Goal: Find specific page/section: Find specific page/section

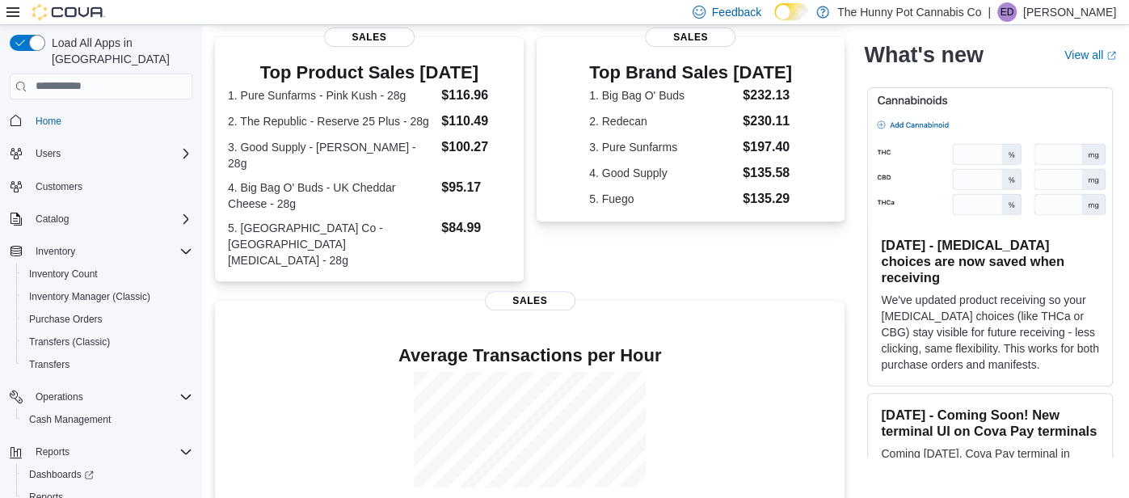
scroll to position [318, 0]
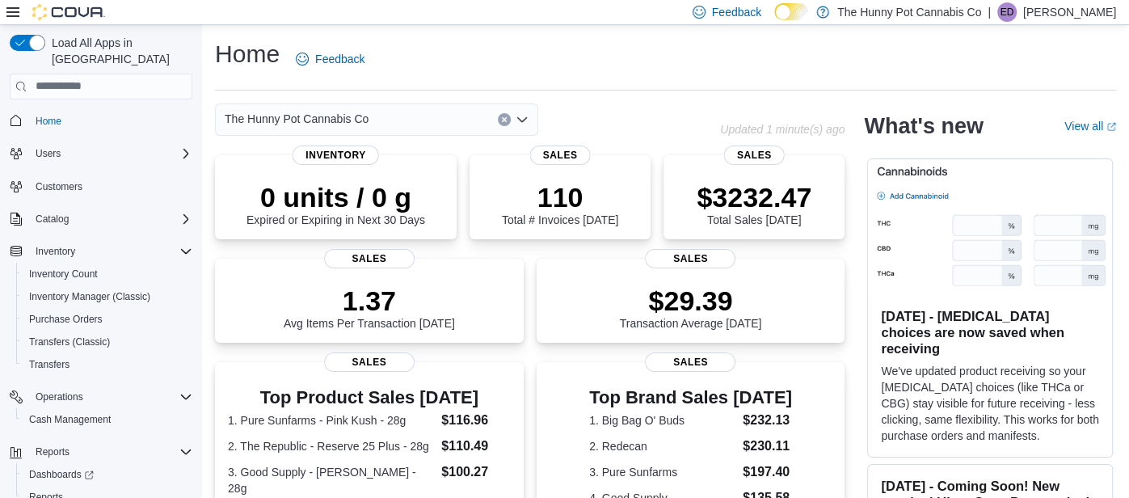
click at [582, 91] on div "Home Feedback The Hunny Pot Cannabis Co Updated 1 minute(s) ago 0 units / 0 g E…" at bounding box center [665, 485] width 927 height 921
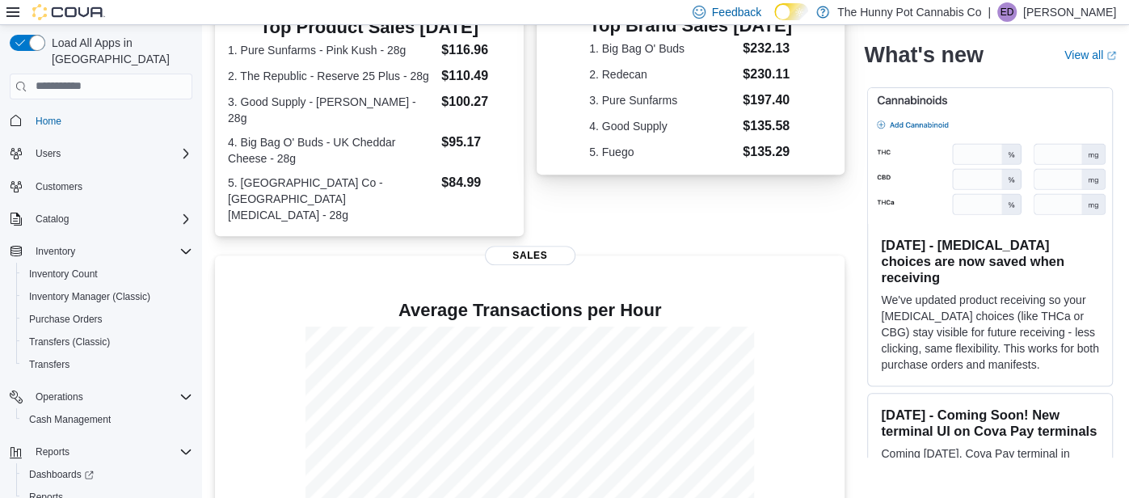
scroll to position [387, 0]
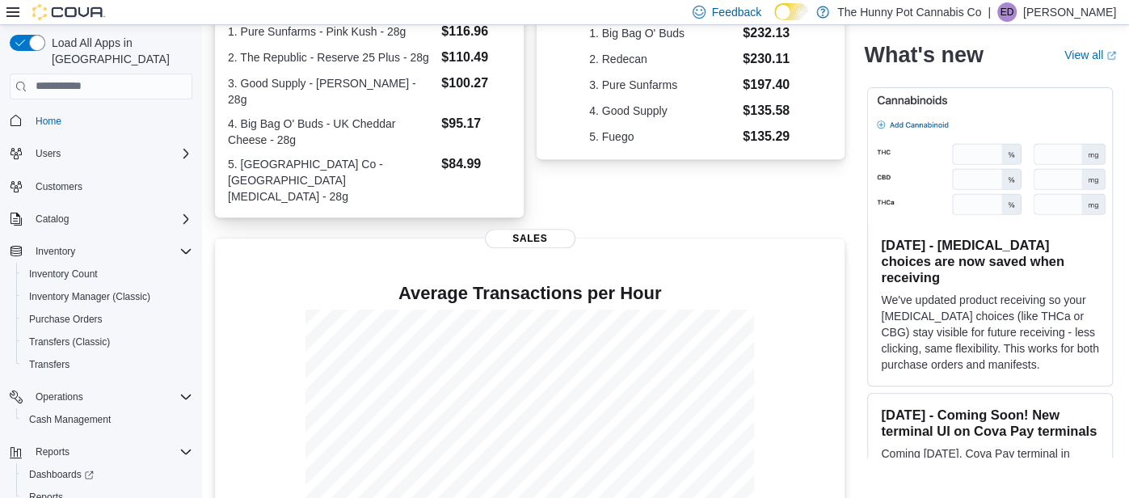
click at [434, 86] on dt "3. Good Supply - [PERSON_NAME] - 28g" at bounding box center [331, 91] width 207 height 32
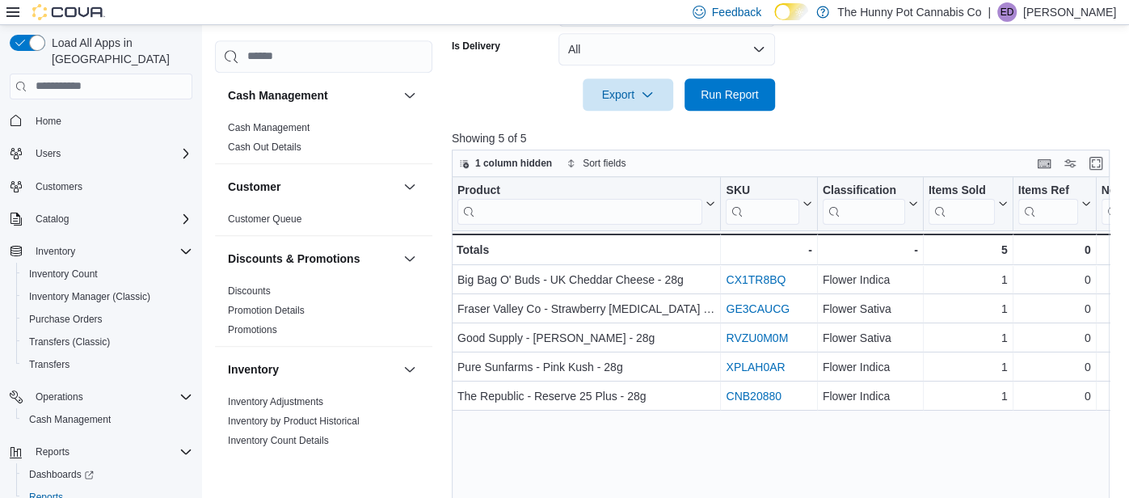
scroll to position [625, 0]
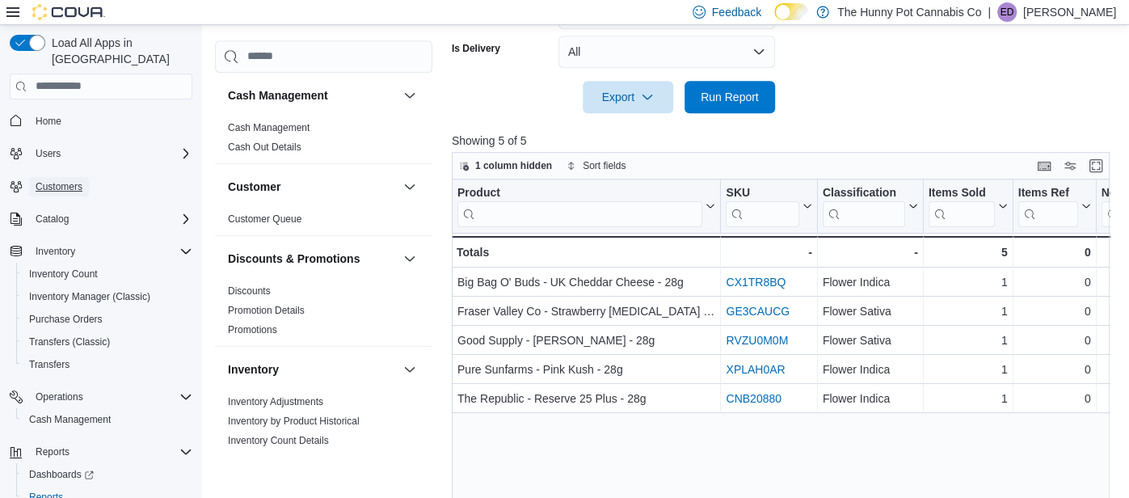
click at [72, 180] on span "Customers" at bounding box center [59, 186] width 47 height 13
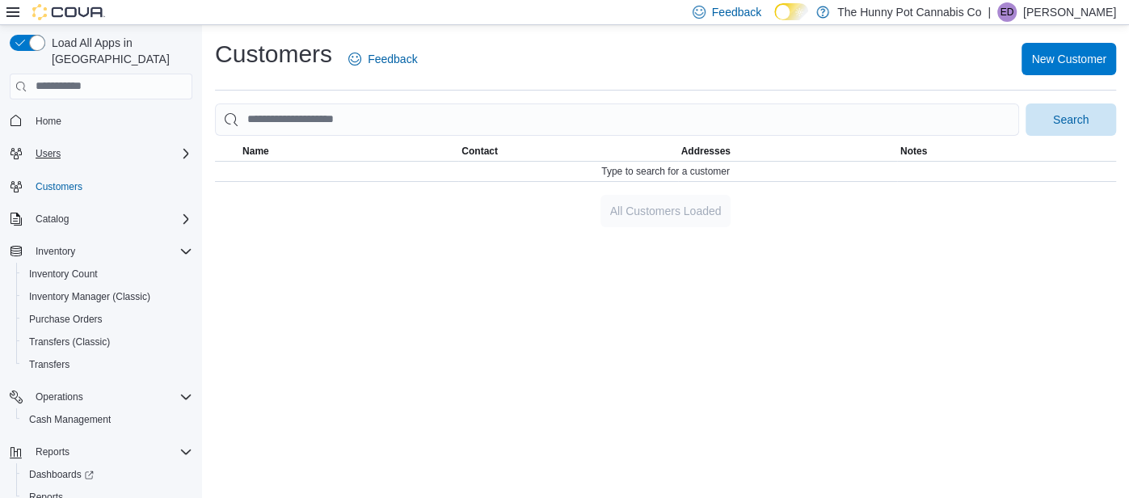
click at [76, 144] on div "Users" at bounding box center [110, 153] width 163 height 19
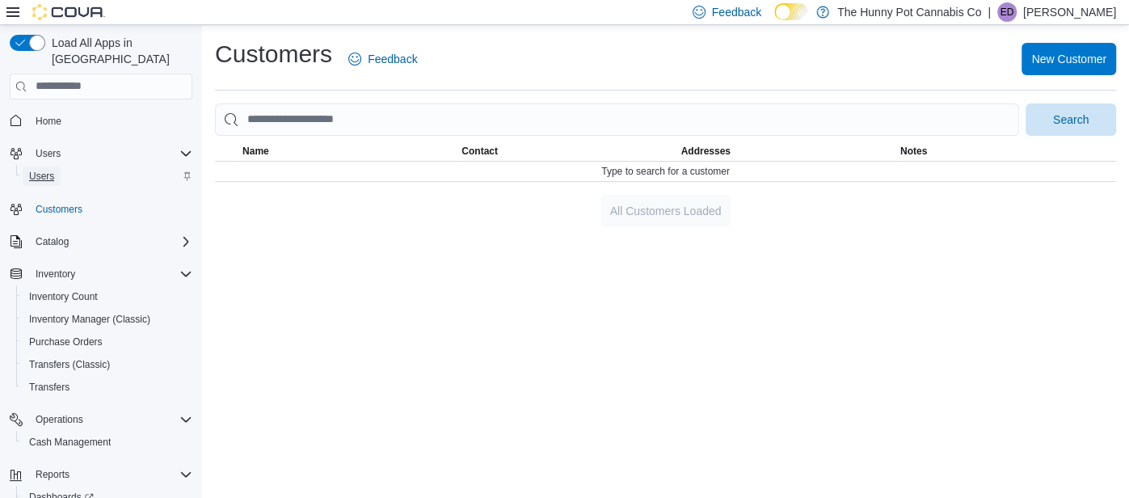
click at [56, 168] on link "Users" at bounding box center [42, 175] width 38 height 19
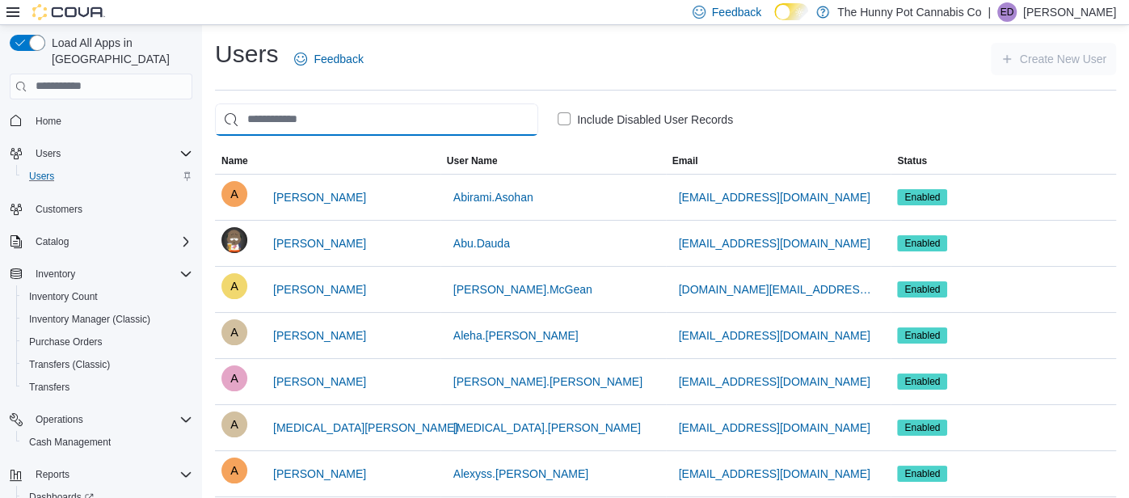
click at [288, 129] on input "search" at bounding box center [376, 119] width 323 height 32
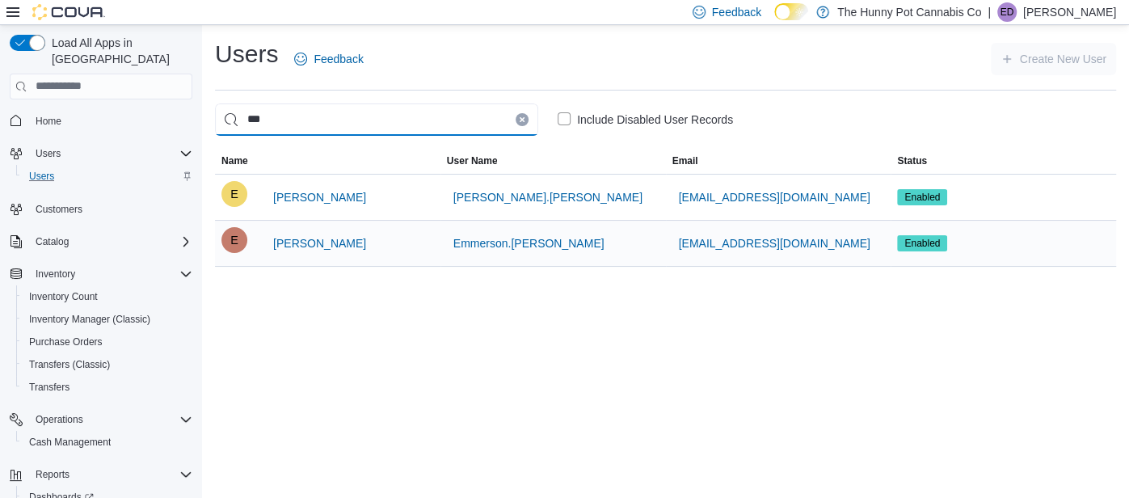
type input "***"
click at [371, 250] on div "E Emmerson Dias" at bounding box center [327, 243] width 212 height 32
click at [299, 238] on span "[PERSON_NAME]" at bounding box center [319, 243] width 93 height 16
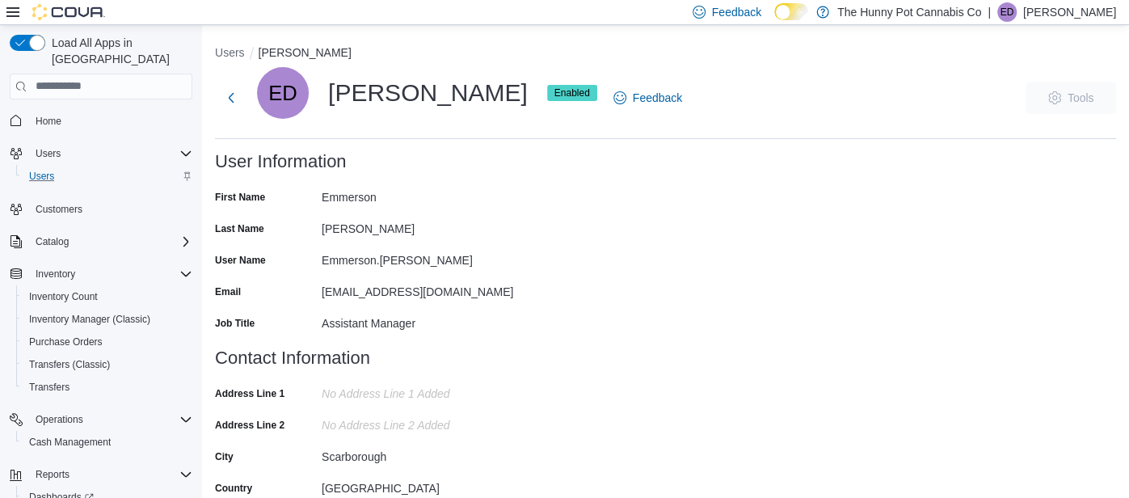
click at [520, 148] on div "Users Emmerson Dias ED Emmerson Dias Enabled Feedback Tools User Information Fi…" at bounding box center [665, 394] width 901 height 701
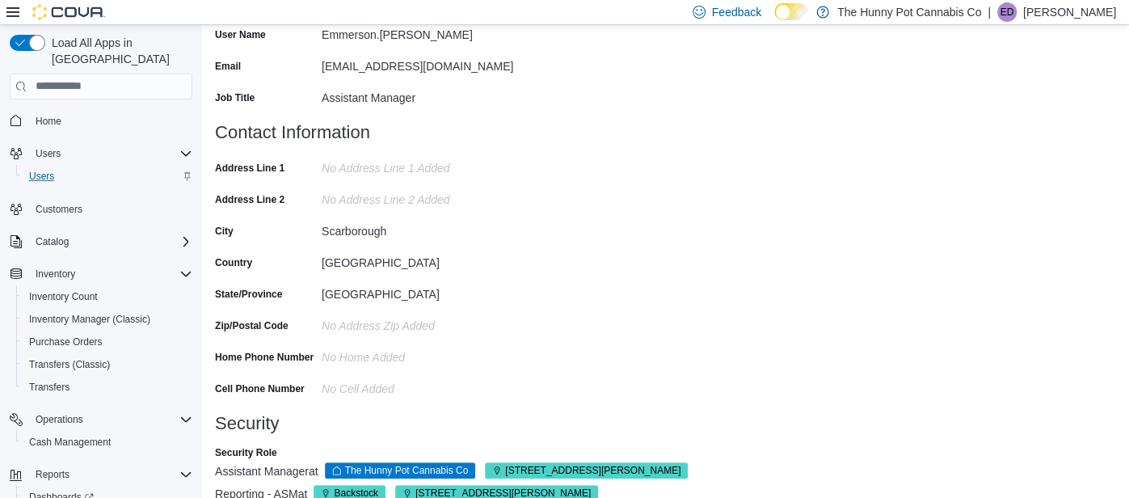
scroll to position [260, 0]
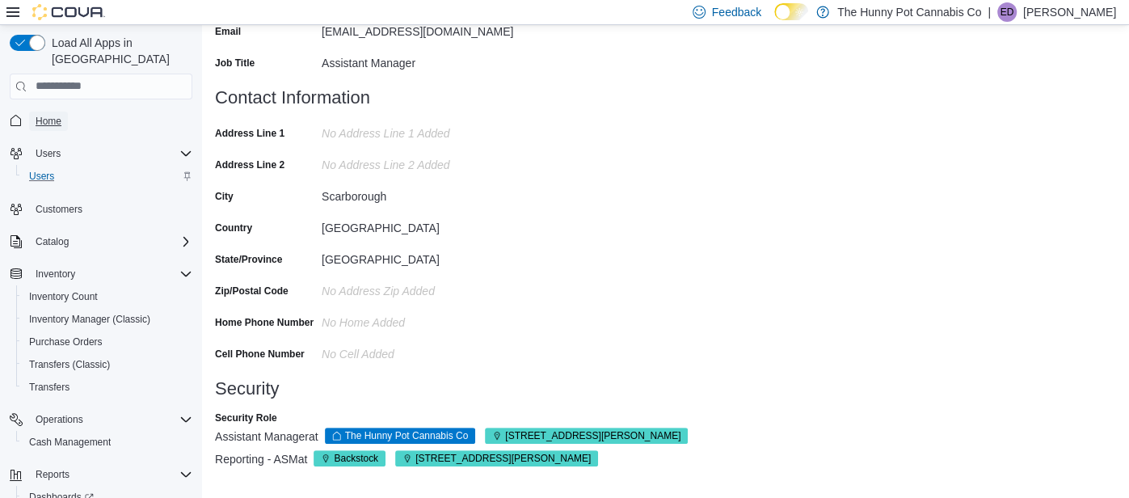
click at [59, 115] on span "Home" at bounding box center [49, 121] width 26 height 13
